Goal: Information Seeking & Learning: Learn about a topic

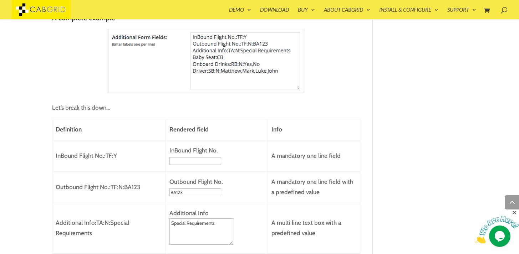
scroll to position [910, 0]
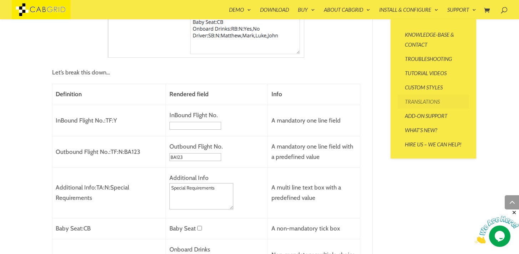
click at [411, 105] on link "Translations" at bounding box center [433, 102] width 71 height 14
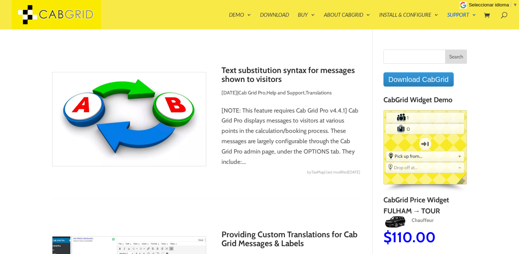
click at [501, 13] on span at bounding box center [501, 13] width 0 height 0
type input "how to add a captcha"
click at [354, 12] on input "how to add a captcha" at bounding box center [376, 14] width 244 height 29
click at [327, 16] on input "how to add a captcha" at bounding box center [376, 14] width 244 height 29
click at [315, 16] on input "how to add a captcha" at bounding box center [376, 14] width 244 height 29
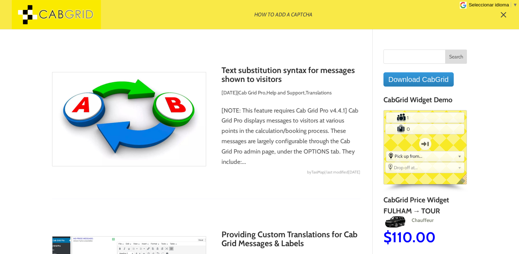
click at [315, 16] on input "how to add a captcha" at bounding box center [376, 14] width 244 height 29
click at [314, 17] on input "how to add a captcha" at bounding box center [376, 14] width 244 height 29
click at [323, 17] on input "how to add a captcha" at bounding box center [376, 14] width 244 height 29
click at [503, 18] on span at bounding box center [503, 14] width 11 height 11
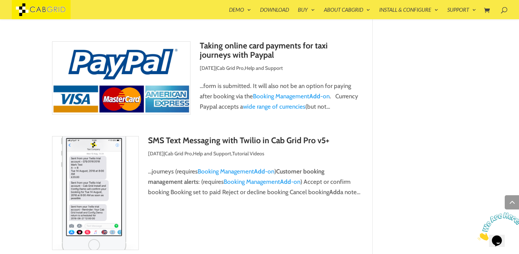
scroll to position [2357, 0]
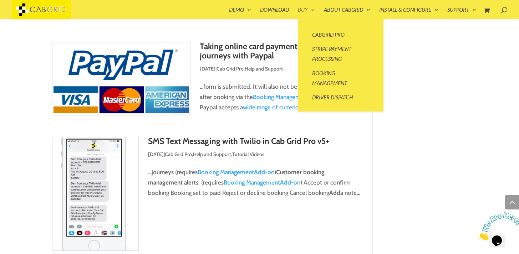
click at [309, 11] on link "Buy" at bounding box center [306, 13] width 17 height 12
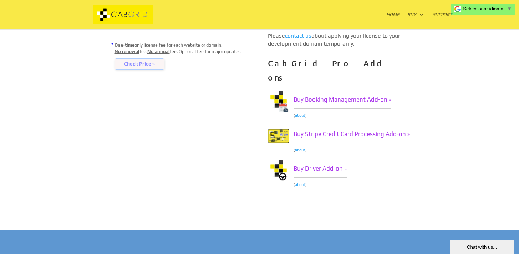
scroll to position [277, 0]
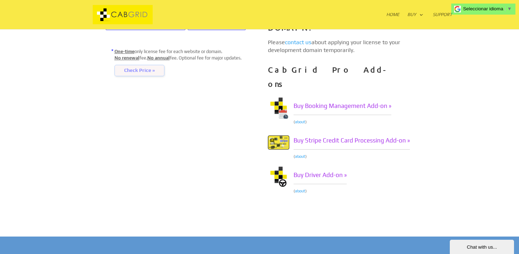
click at [461, 245] on div "Chat with us..." at bounding box center [482, 247] width 54 height 5
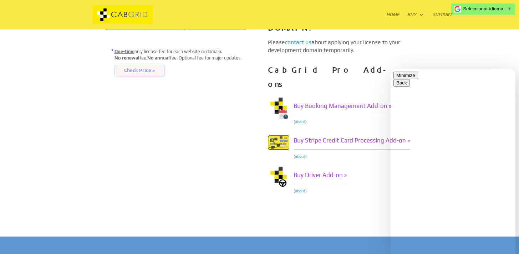
click at [391, 69] on textarea at bounding box center [391, 69] width 0 height 0
click at [391, 69] on textarea "how can i use a captcha at the book form?" at bounding box center [391, 69] width 0 height 0
type textarea "how can i use a captcha at the booking form?"
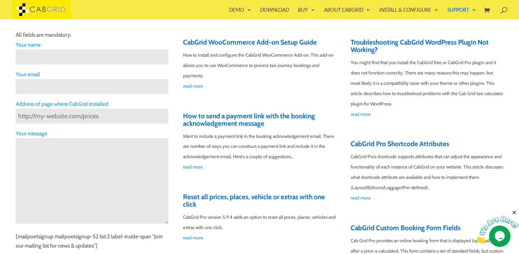
scroll to position [223, 0]
click at [363, 196] on link "read more" at bounding box center [427, 198] width 153 height 10
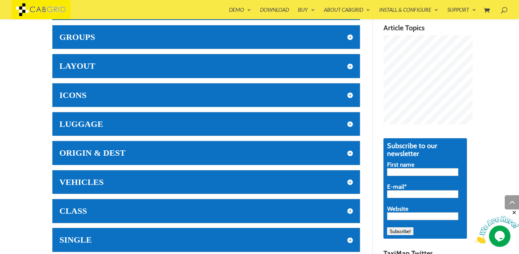
scroll to position [448, 0]
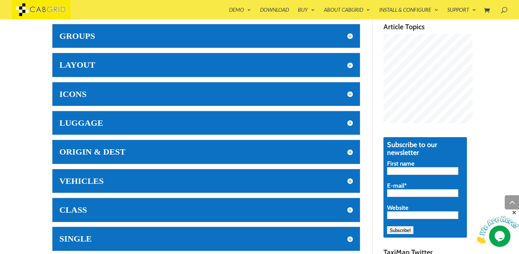
click at [351, 153] on h5 "ORIGIN & DEST" at bounding box center [206, 151] width 293 height 9
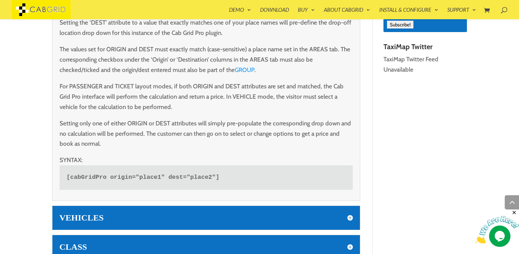
scroll to position [667, 0]
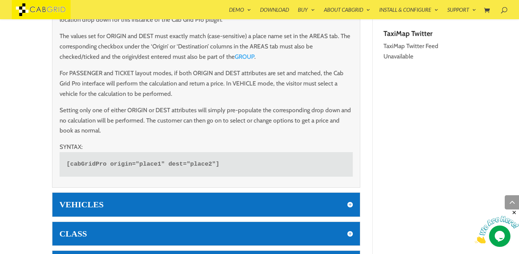
click at [91, 165] on code "[cabGridPro origin="place1" dest="place2"]" at bounding box center [206, 164] width 293 height 25
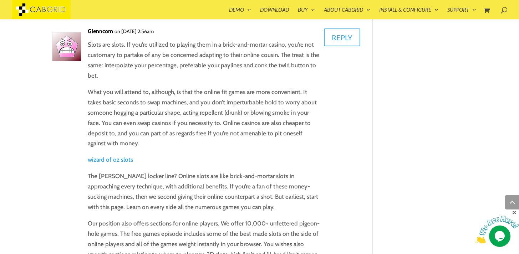
scroll to position [1086, 0]
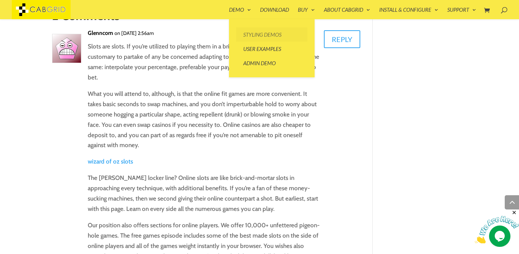
click at [255, 33] on link "Styling Demos" at bounding box center [271, 34] width 71 height 14
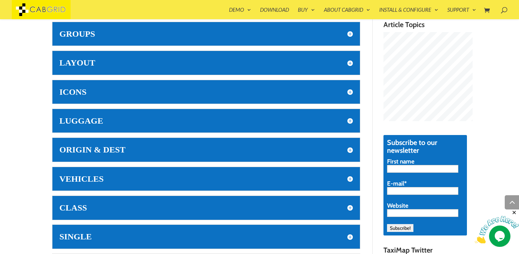
scroll to position [452, 0]
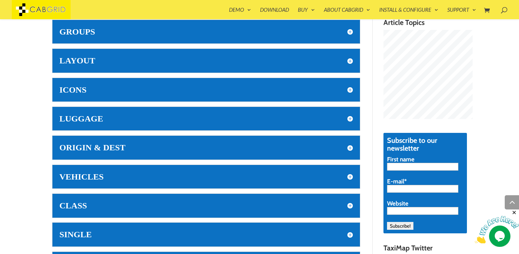
click at [171, 149] on h5 "ORIGIN & DEST" at bounding box center [206, 147] width 293 height 9
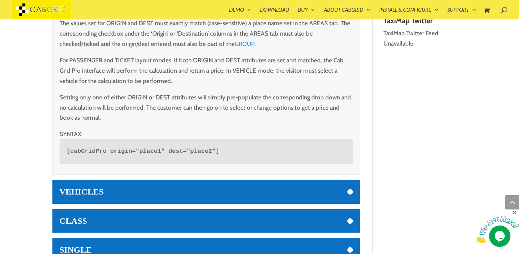
scroll to position [680, 0]
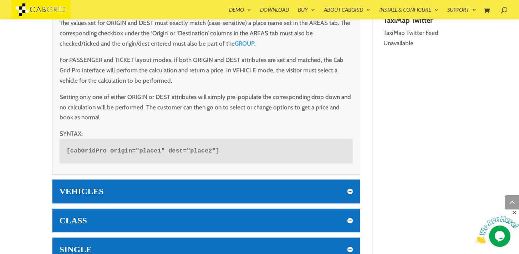
click at [173, 155] on code "[cabGridPro origin="place1" dest="place2"]" at bounding box center [206, 151] width 293 height 25
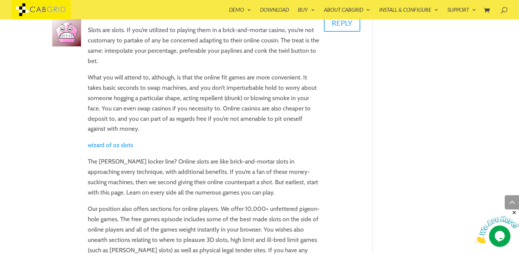
scroll to position [1104, 0]
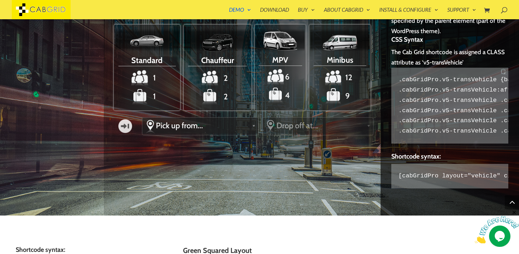
scroll to position [757, 0]
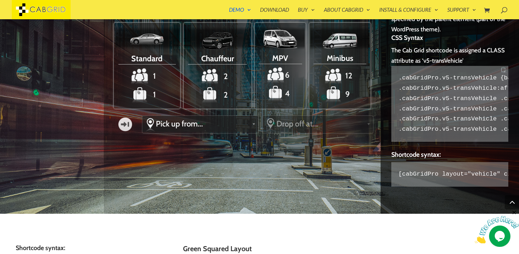
click at [400, 80] on code ".cabGridPro.v5-transVehicle {background:transparent;} .cabGridPro.v5-transVehic…" at bounding box center [449, 104] width 117 height 76
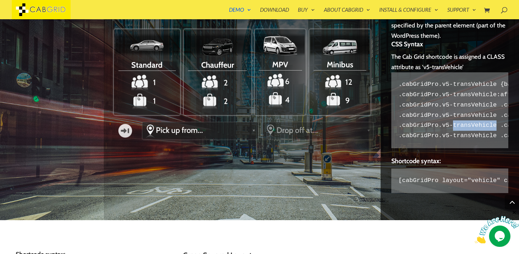
scroll to position [749, 0]
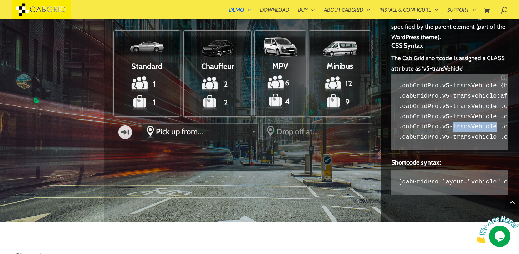
click at [482, 123] on code ".cabGridPro.v5-transVehicle {background:transparent;} .cabGridPro.v5-transVehic…" at bounding box center [449, 112] width 117 height 76
copy code "transVehicle"
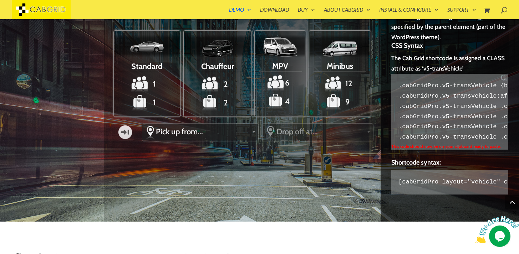
scroll to position [755, 0]
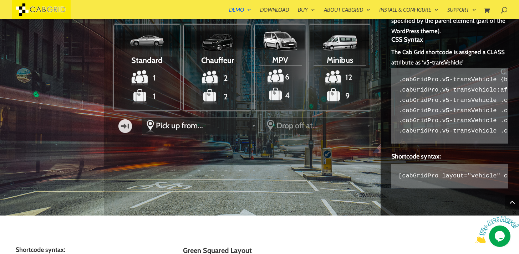
click at [424, 136] on code ".cabGridPro.v5-transVehicle {background:transparent;} .cabGridPro.v5-transVehic…" at bounding box center [449, 106] width 117 height 76
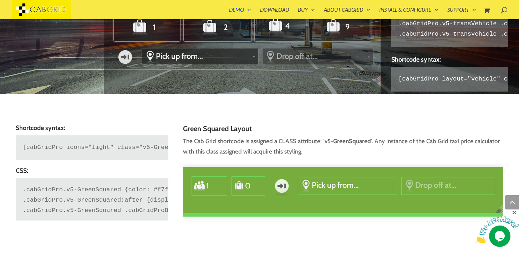
scroll to position [876, 0]
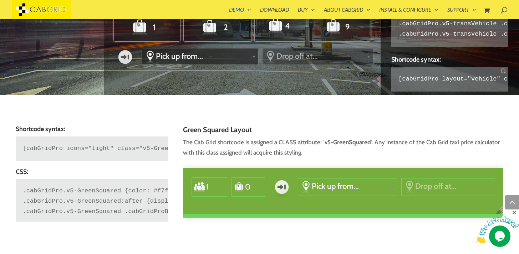
click at [483, 81] on code "[cabGridPro layout="vehicle" class="v5-transVehicle"]" at bounding box center [449, 79] width 117 height 25
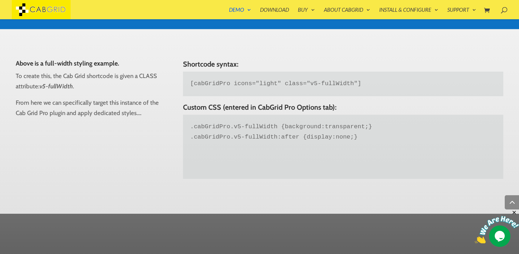
scroll to position [377, 0]
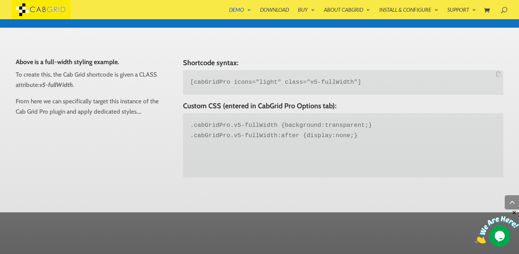
click at [500, 78] on code "[cabGridPro icons="light" class="v5-fullWidth"]" at bounding box center [343, 82] width 320 height 25
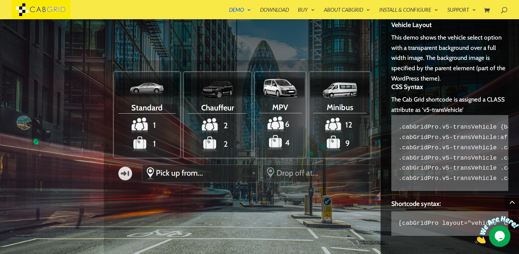
scroll to position [720, 0]
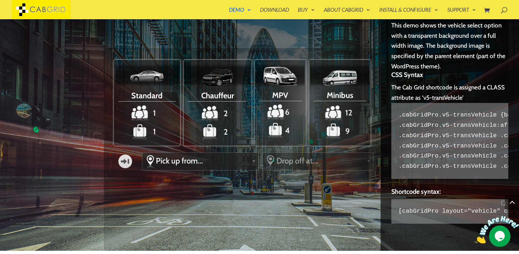
click at [406, 212] on code "[cabGridPro layout="vehicle" class="v5-transVehicle"]" at bounding box center [449, 211] width 117 height 25
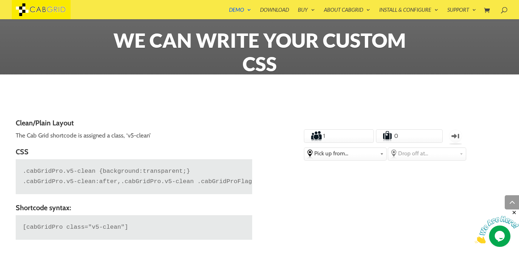
scroll to position [1878, 0]
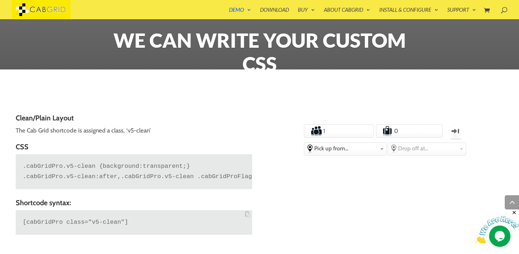
click at [249, 216] on code "[cabGridPro class="v5-clean"]" at bounding box center [134, 223] width 237 height 25
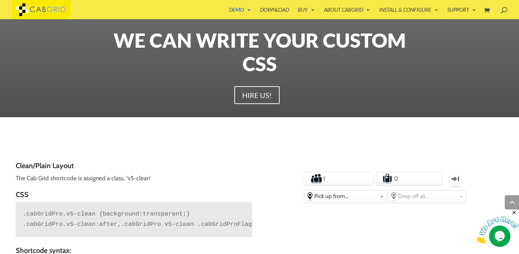
scroll to position [1835, 0]
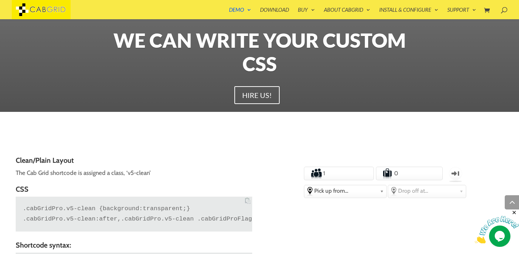
click at [231, 216] on code ".cabGridPro.v5-clean {background:transparent;} .cabGridPro.v5-clean:after,.cabG…" at bounding box center [134, 214] width 237 height 35
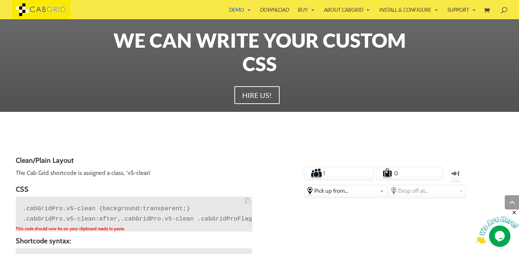
scroll to position [1965, 0]
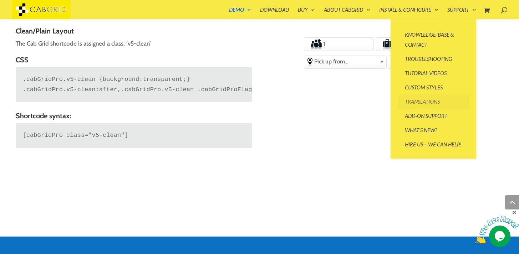
click at [420, 99] on link "Translations" at bounding box center [433, 102] width 71 height 14
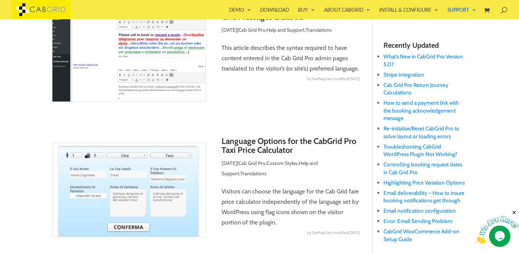
scroll to position [217, 0]
click at [262, 148] on link "Language Options for the CabGrid Pro Taxi Price Calculator" at bounding box center [289, 146] width 135 height 19
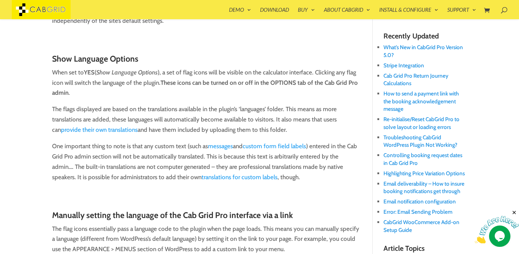
scroll to position [231, 0]
